Goal: Find specific page/section: Find specific page/section

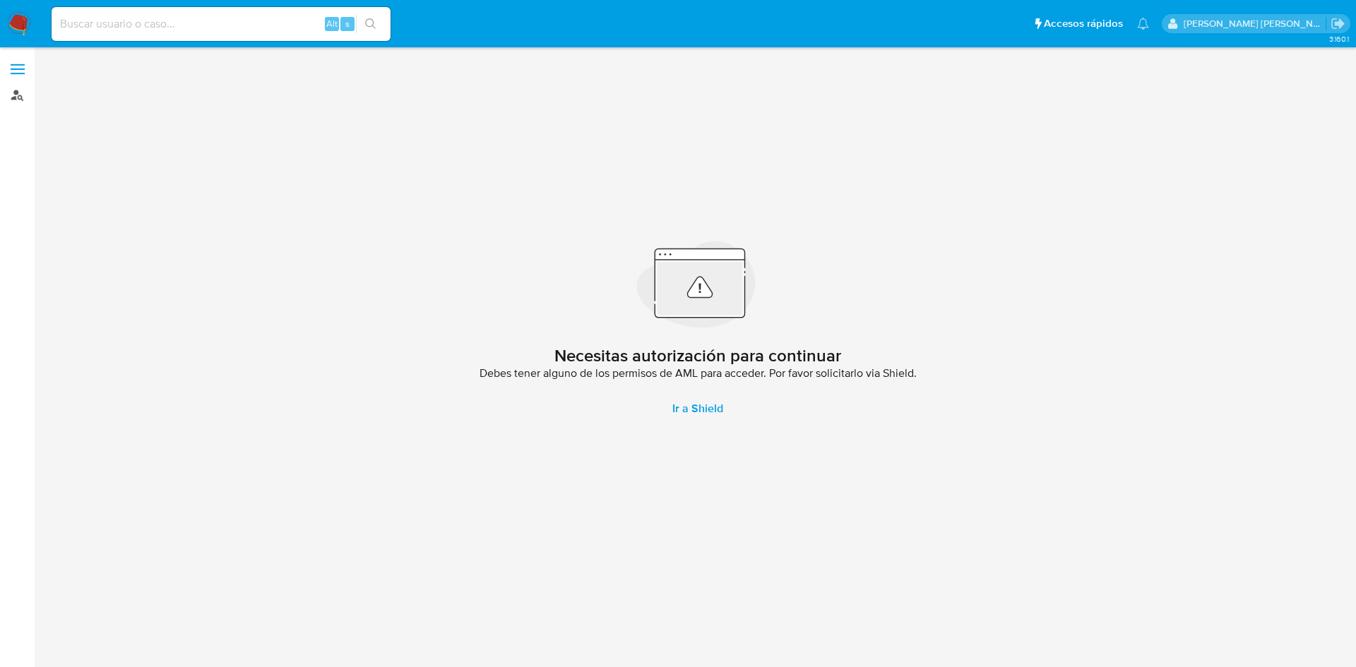
click at [19, 97] on link "Buscador de personas" at bounding box center [84, 95] width 168 height 22
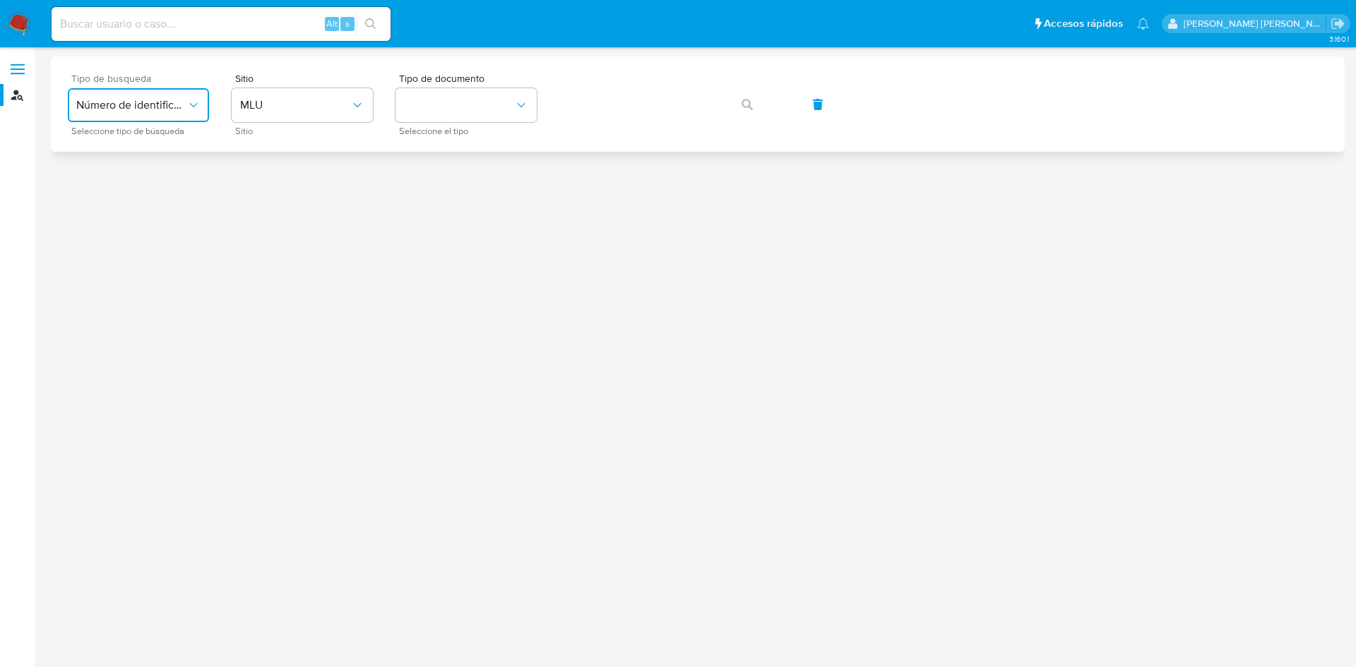
click at [119, 106] on span "Número de identificación" at bounding box center [131, 105] width 110 height 14
drag, startPoint x: 153, startPoint y: 196, endPoint x: 239, endPoint y: 145, distance: 100.1
click at [152, 196] on div "User ID" at bounding box center [134, 191] width 116 height 34
click at [740, 100] on button "button" at bounding box center [747, 105] width 48 height 34
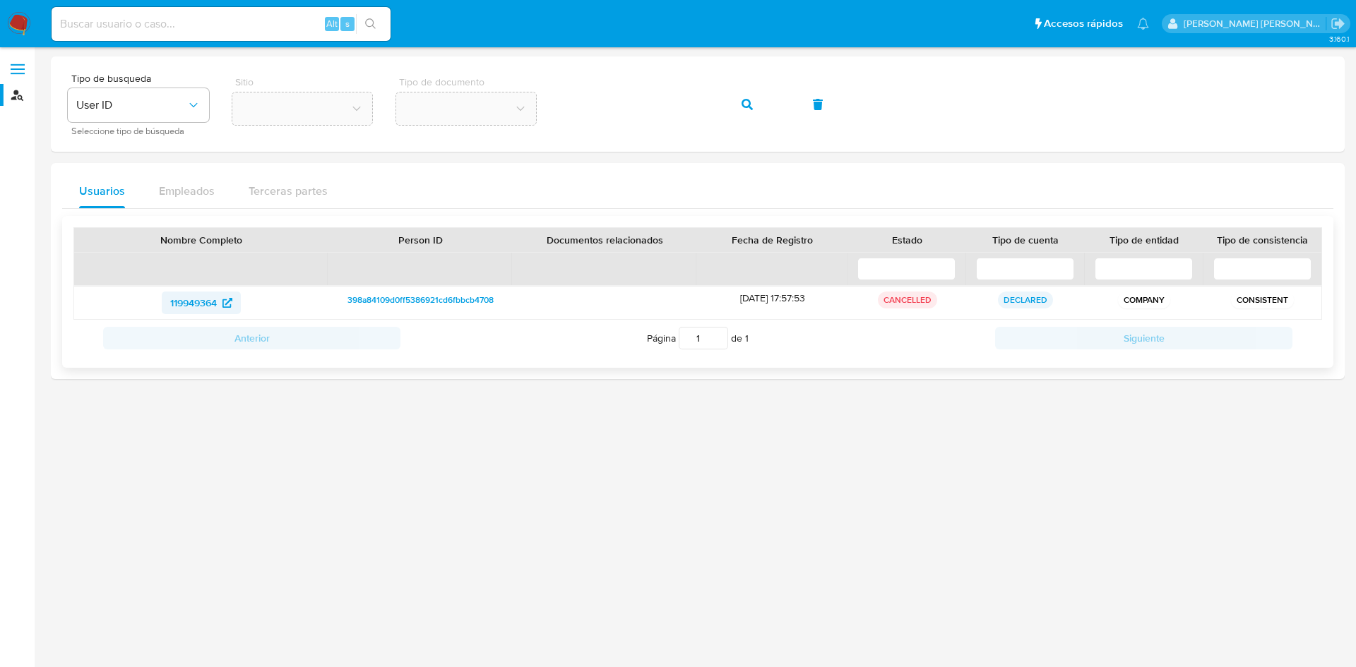
click at [178, 305] on span "119949364" at bounding box center [193, 303] width 47 height 23
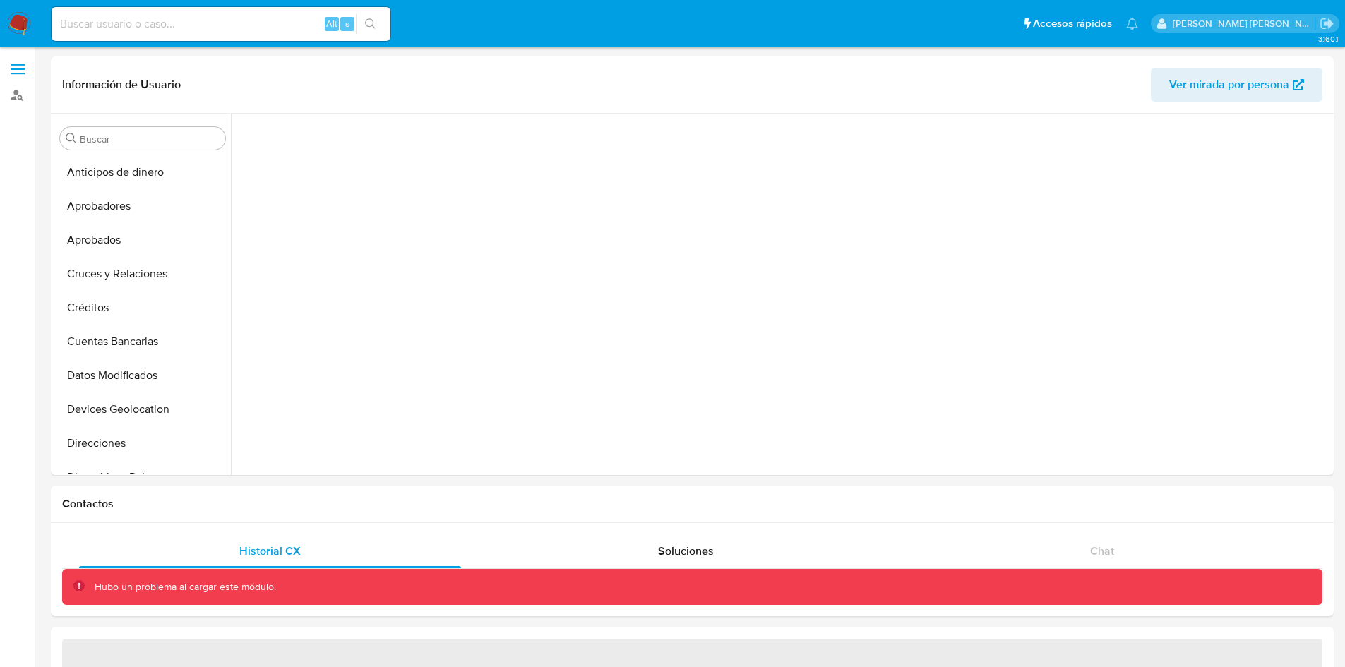
scroll to position [326, 0]
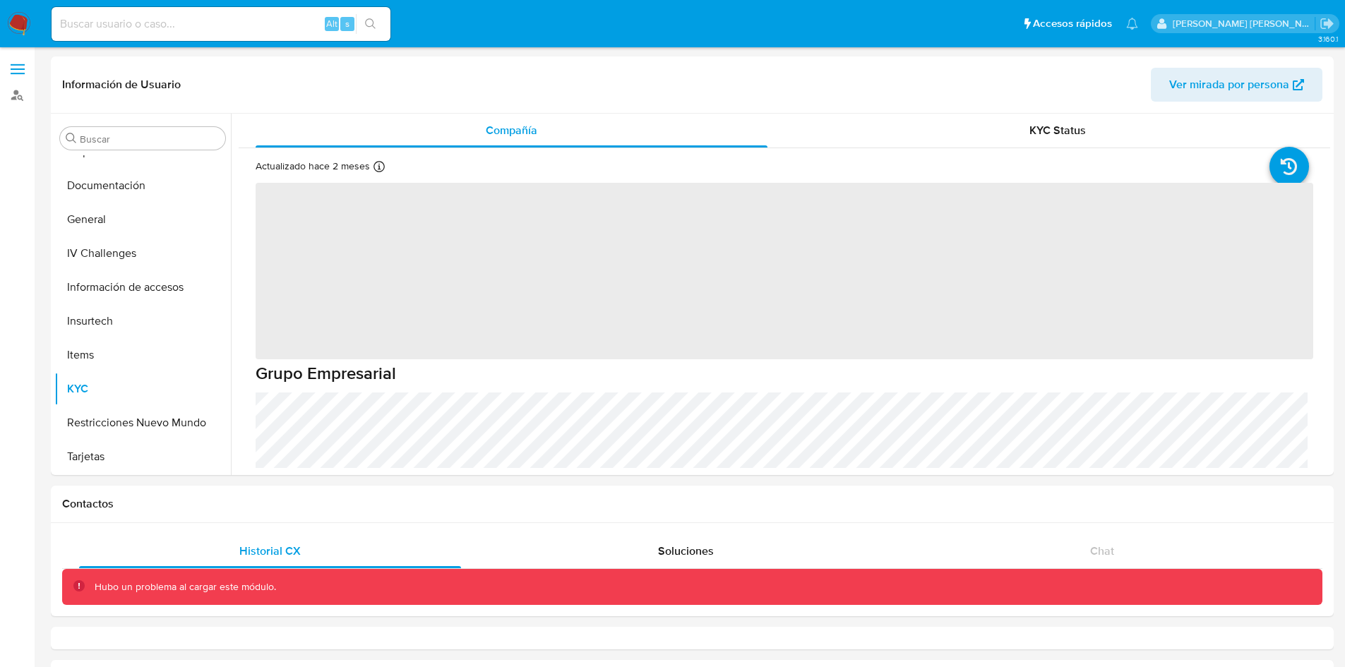
select select "10"
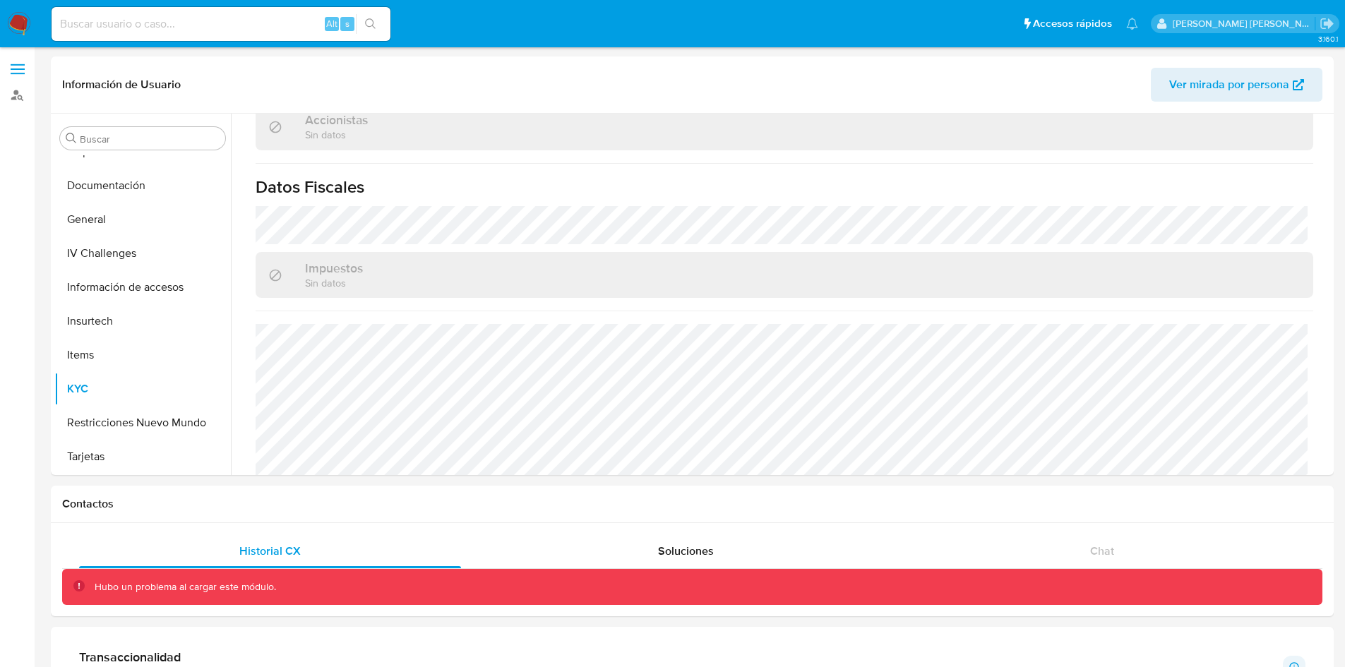
scroll to position [1059, 0]
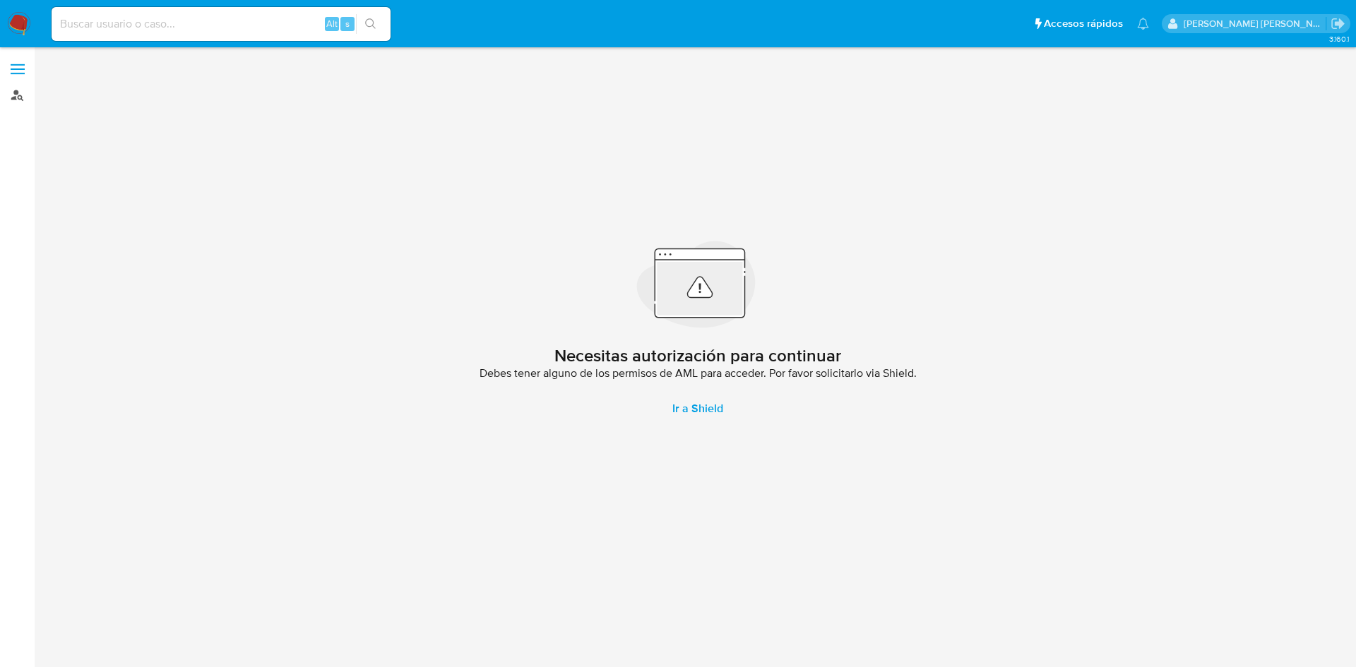
click at [18, 95] on link "Buscador de personas" at bounding box center [84, 95] width 168 height 22
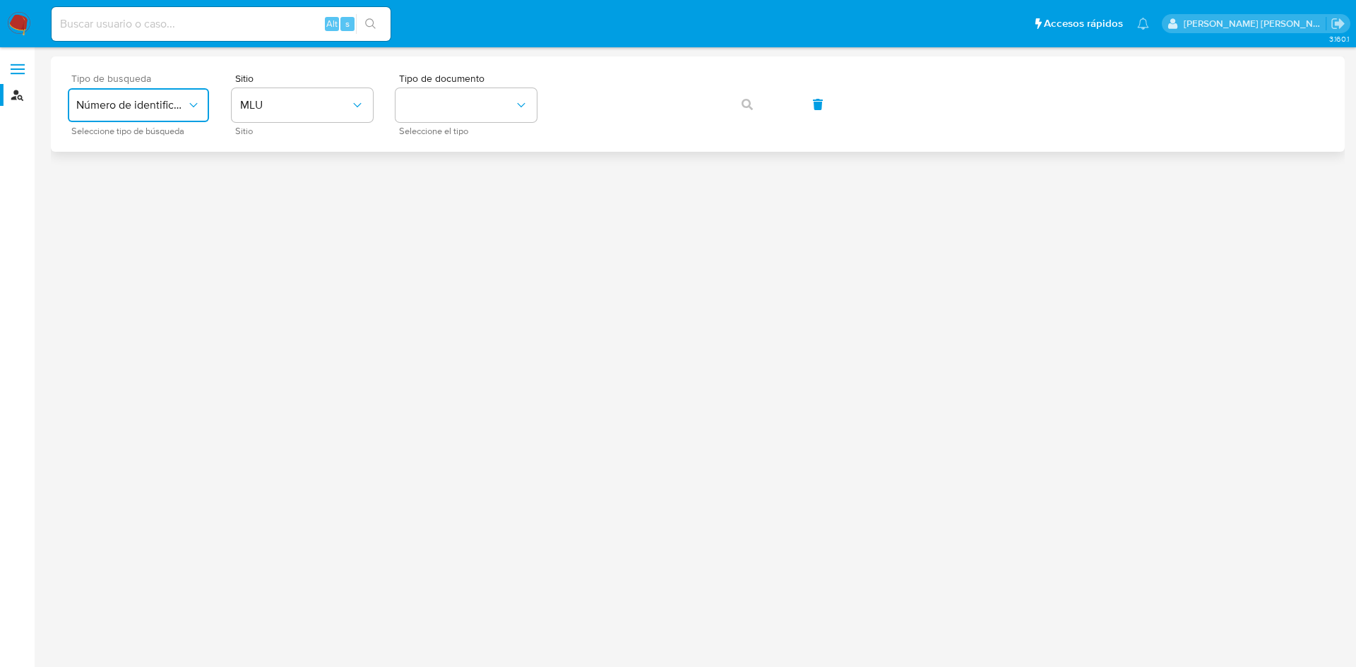
click at [109, 99] on span "Número de identificación" at bounding box center [131, 105] width 110 height 14
click at [122, 203] on div "User ID" at bounding box center [134, 191] width 116 height 34
click at [744, 99] on icon "button" at bounding box center [747, 104] width 11 height 11
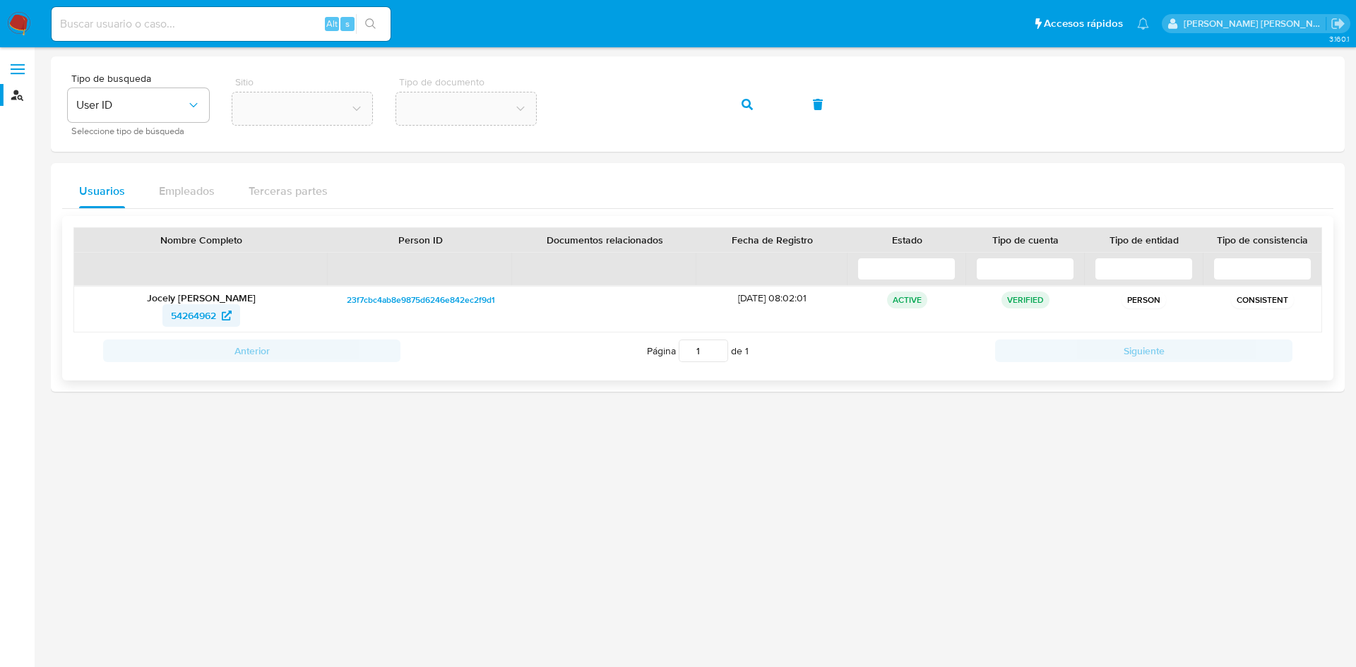
click at [203, 316] on span "54264962" at bounding box center [193, 315] width 45 height 23
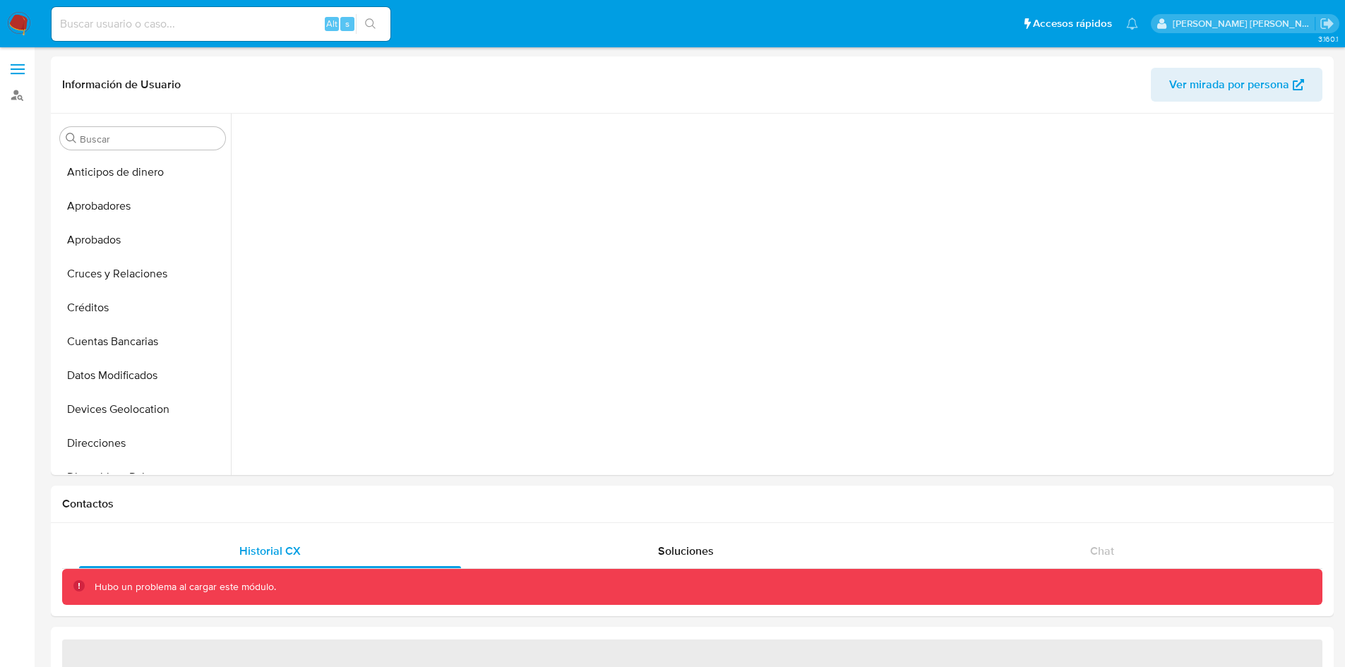
scroll to position [326, 0]
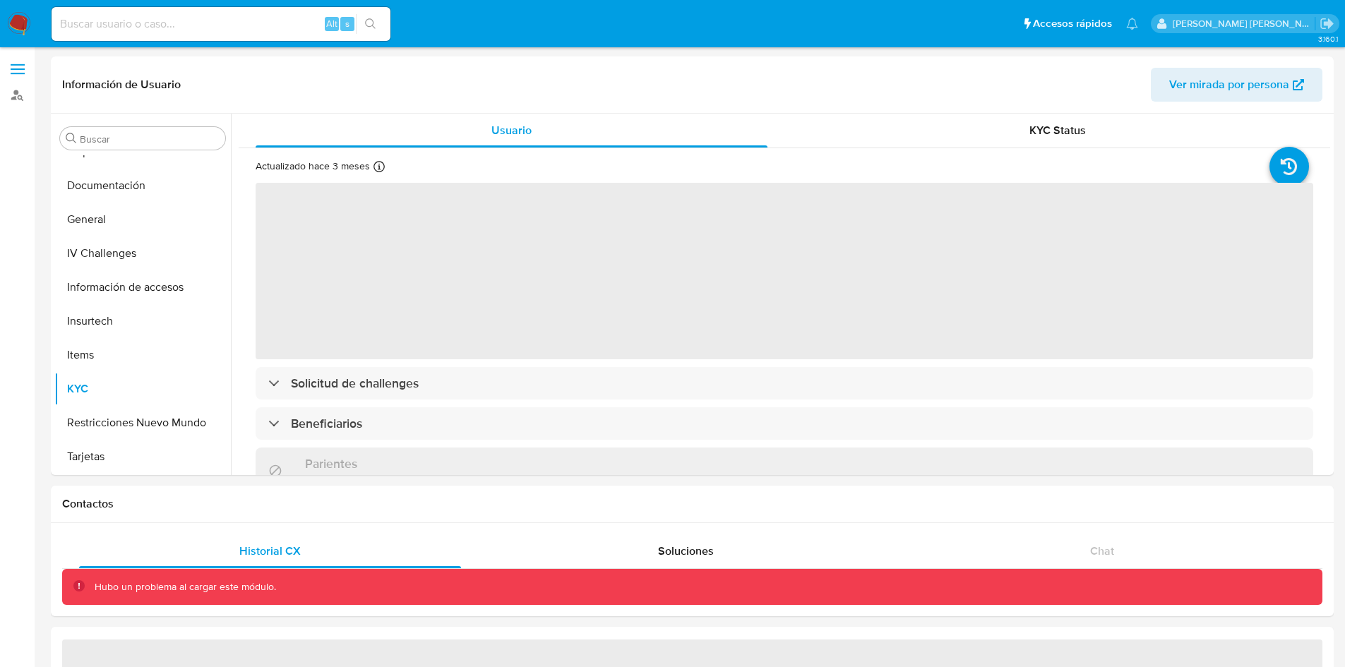
select select "10"
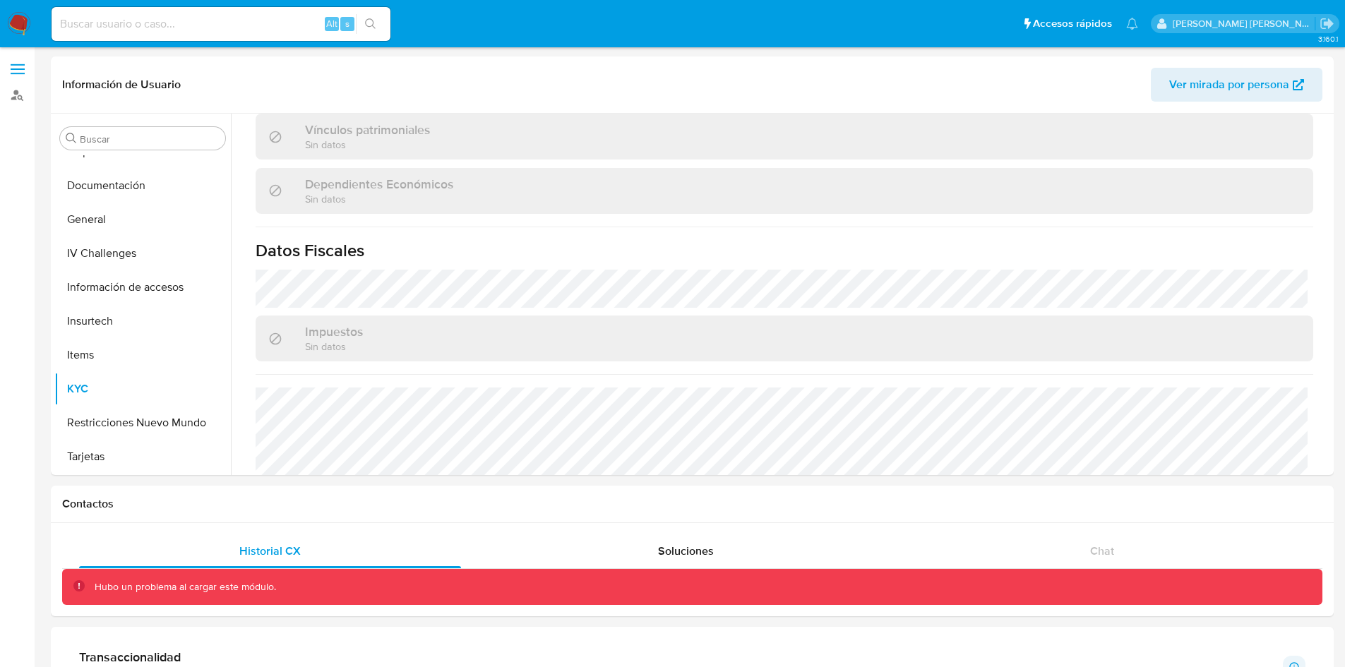
scroll to position [764, 0]
